Goal: Use online tool/utility: Utilize a website feature to perform a specific function

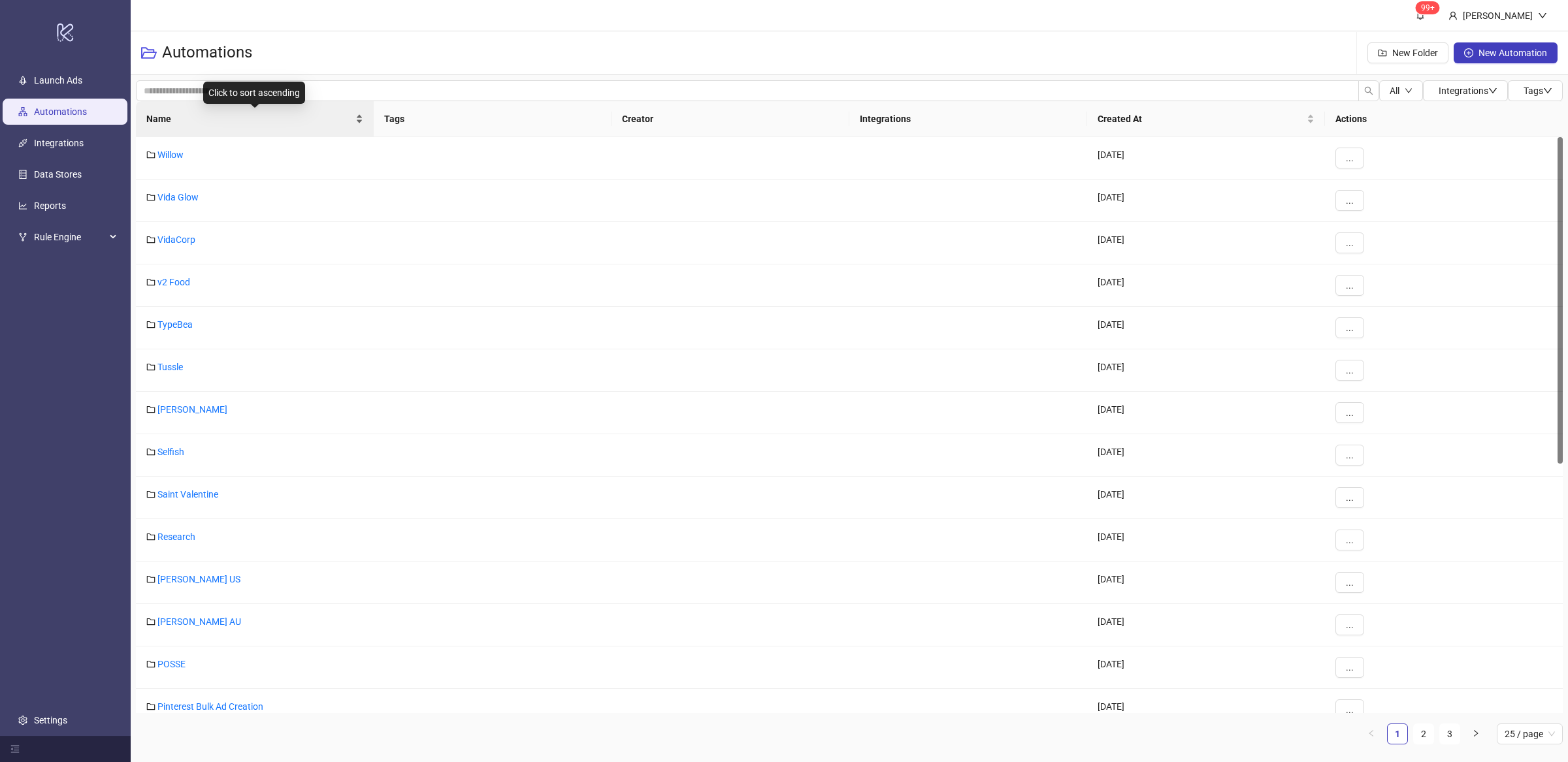
click at [361, 125] on div "Name" at bounding box center [255, 119] width 217 height 15
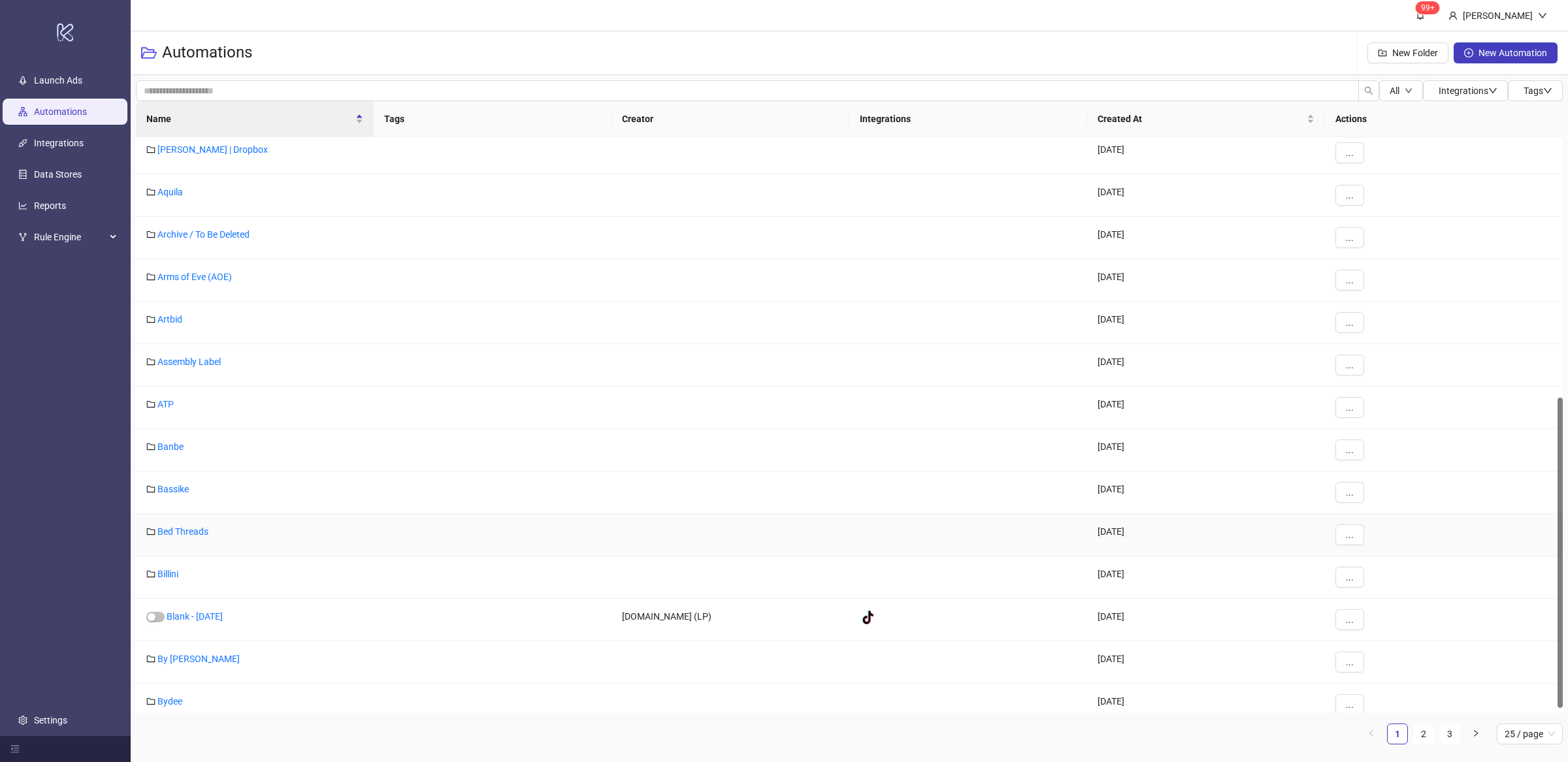
scroll to position [493, 0]
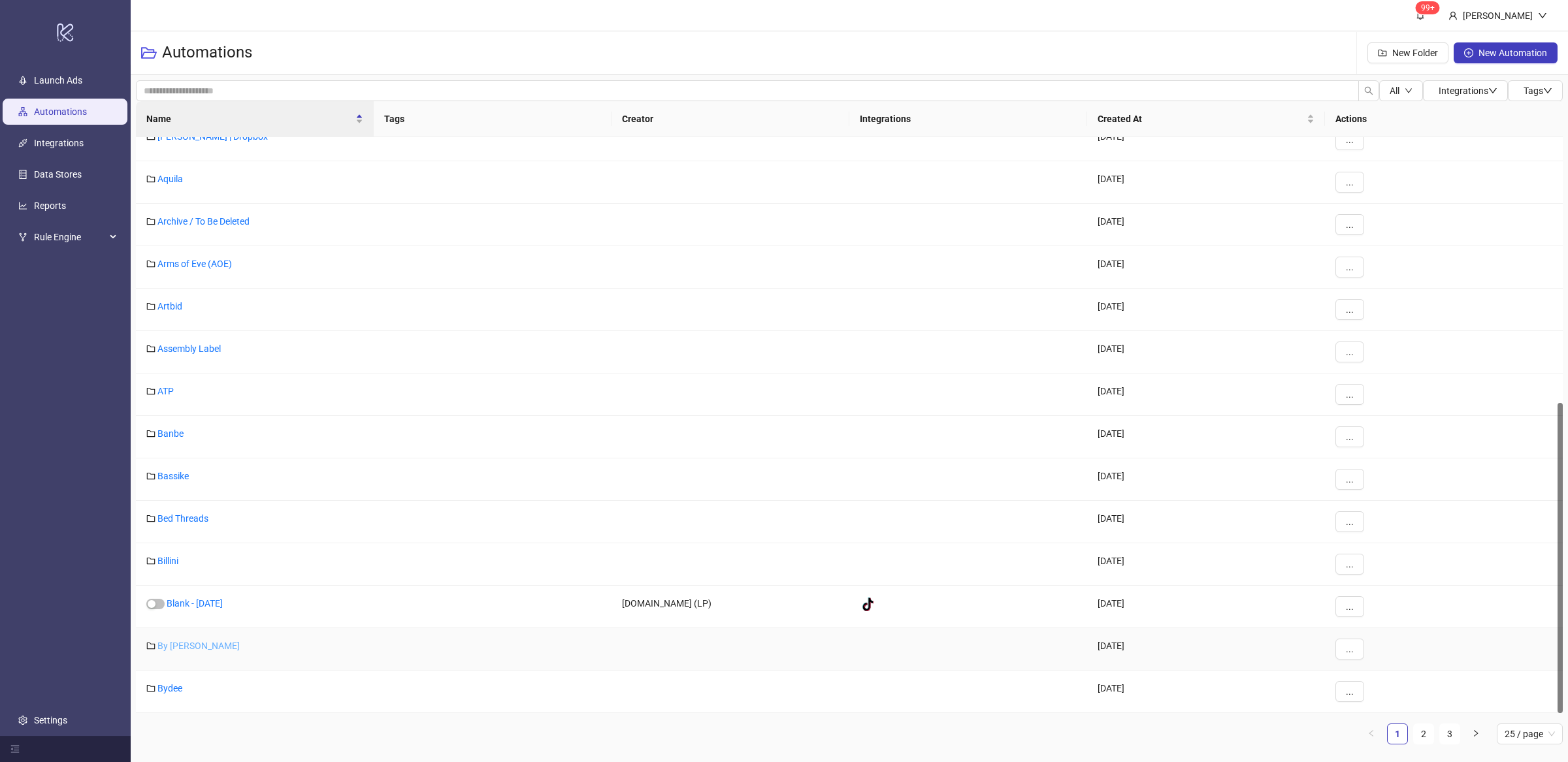
click at [205, 649] on link "By [PERSON_NAME]" at bounding box center [198, 645] width 82 height 10
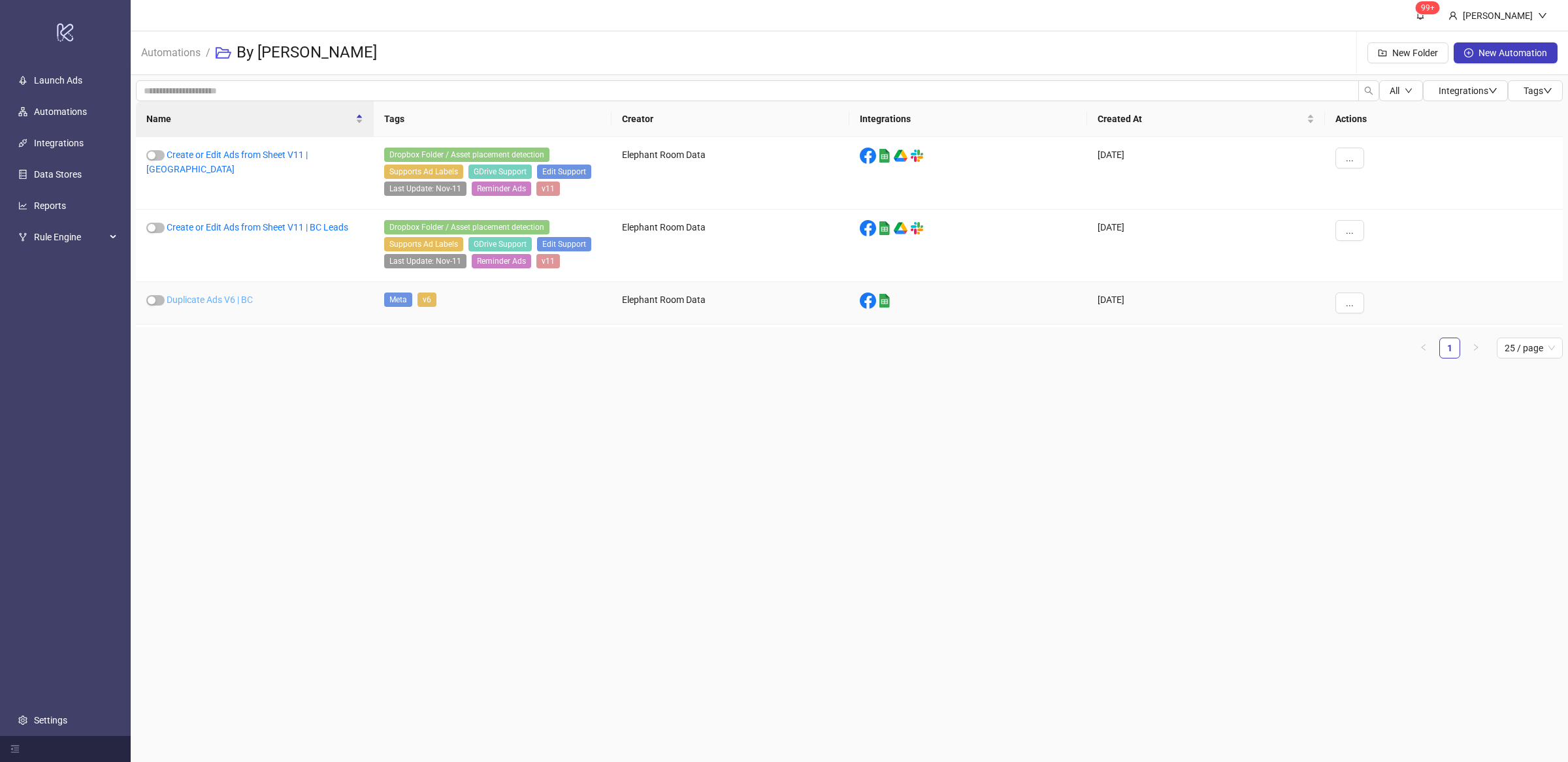
click at [238, 304] on link "Duplicate Ads V6 | BC" at bounding box center [210, 299] width 87 height 10
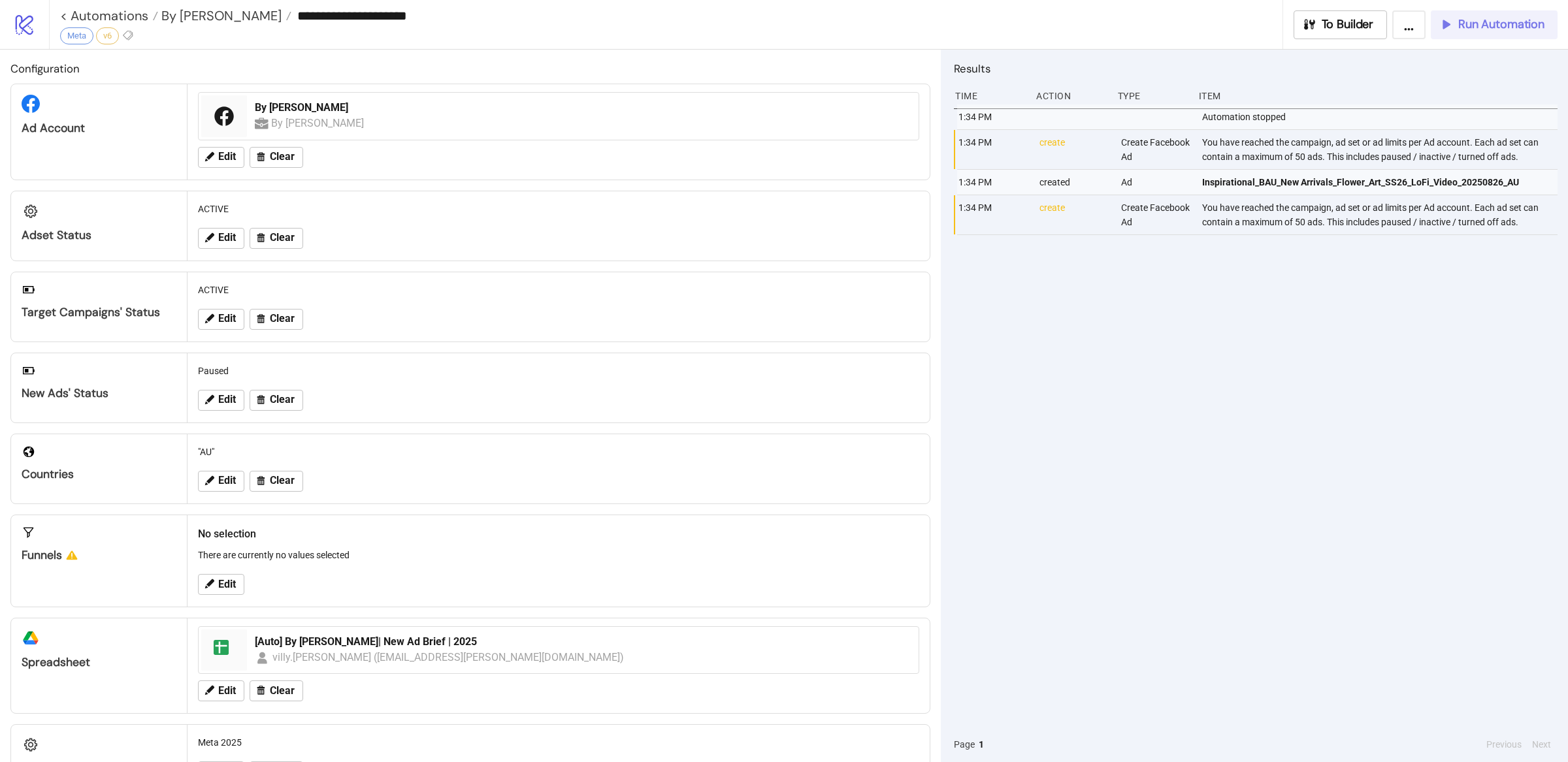
click at [1477, 29] on span "Run Automation" at bounding box center [1502, 24] width 87 height 15
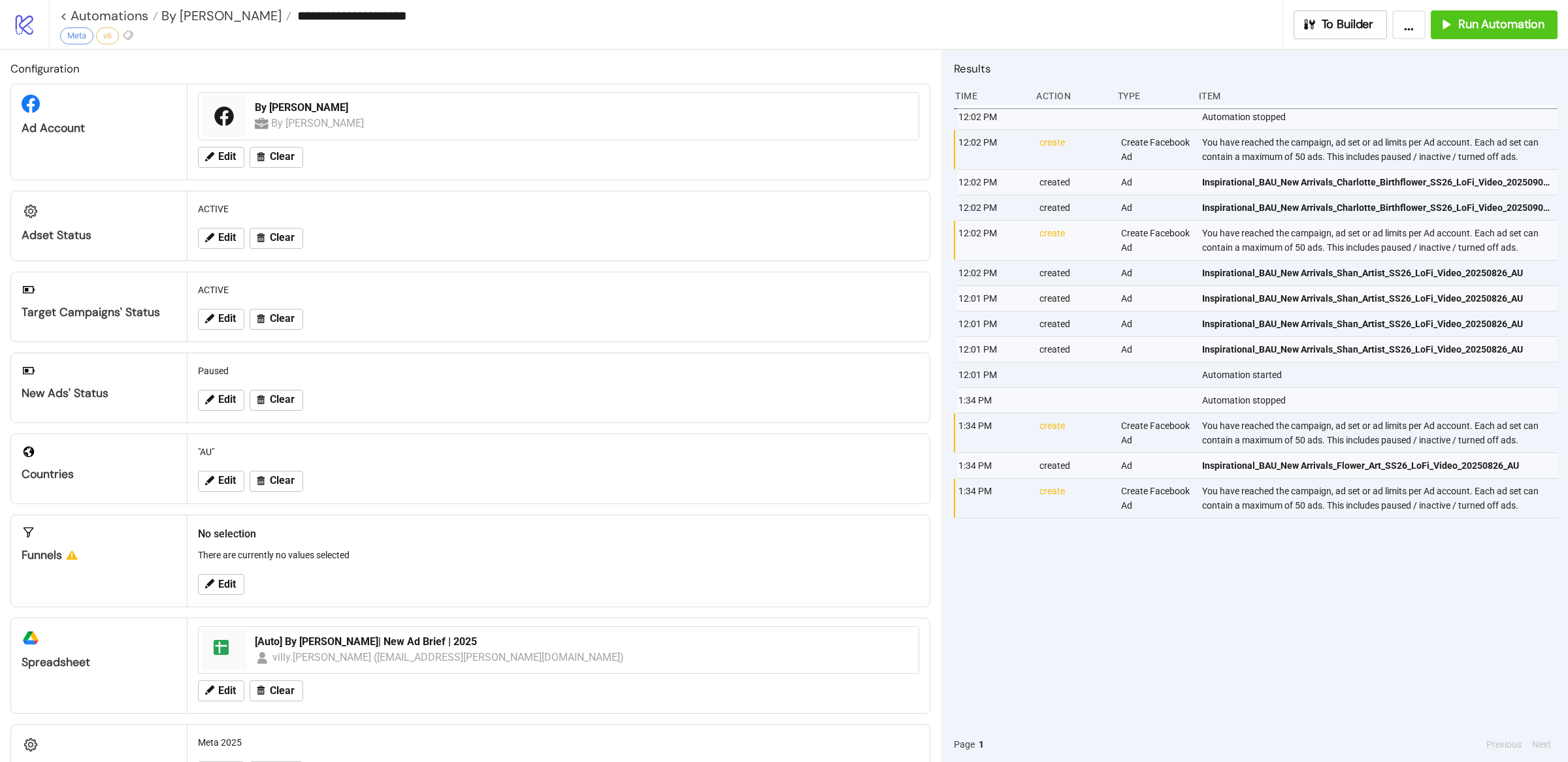
click at [1258, 611] on div "12:02 PM Automation stopped 12:02 PM create Create Facebook Ad You have reached…" at bounding box center [1256, 416] width 604 height 622
